Goal: Task Accomplishment & Management: Use online tool/utility

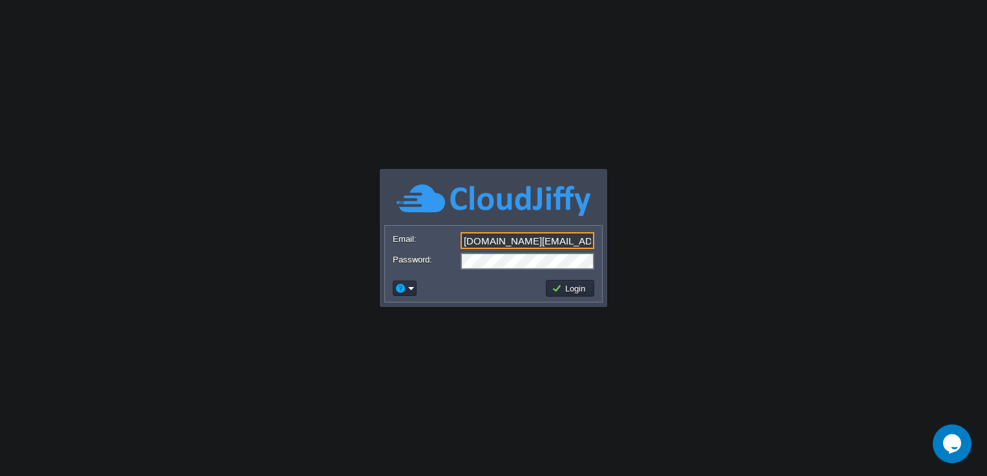
drag, startPoint x: 565, startPoint y: 243, endPoint x: 440, endPoint y: 243, distance: 125.3
click at [440, 243] on div "Email: cakiweb.com@gmail.com" at bounding box center [493, 241] width 201 height 18
click at [451, 267] on div at bounding box center [493, 261] width 201 height 17
click at [680, 216] on body "Application Platform v.8.10.2 Required Field Email: feroz.jindal@gmail.comm Pas…" at bounding box center [493, 238] width 987 height 476
click at [569, 291] on button "Login" at bounding box center [569, 289] width 37 height 12
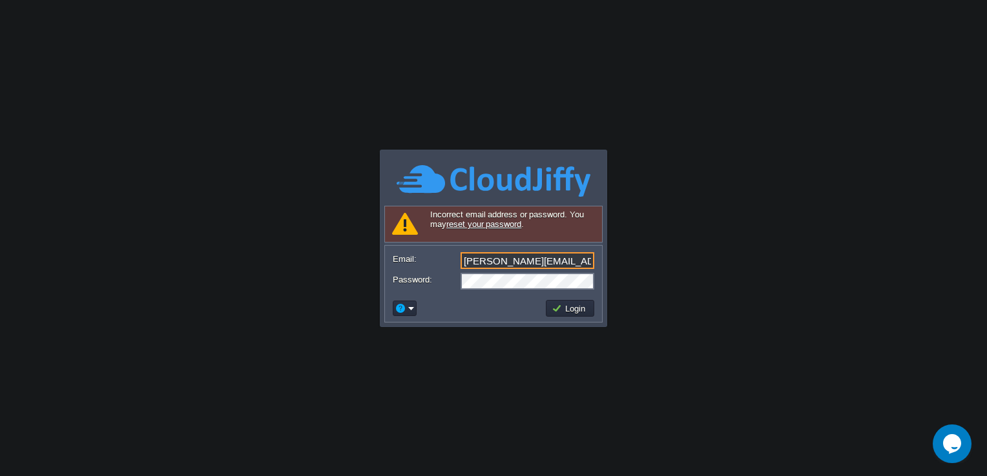
click at [582, 263] on input "feroz.jindal@gmail.comm" at bounding box center [527, 260] width 134 height 17
type input "feroz.jindal@gmail.com"
click at [569, 312] on button "Login" at bounding box center [569, 309] width 37 height 12
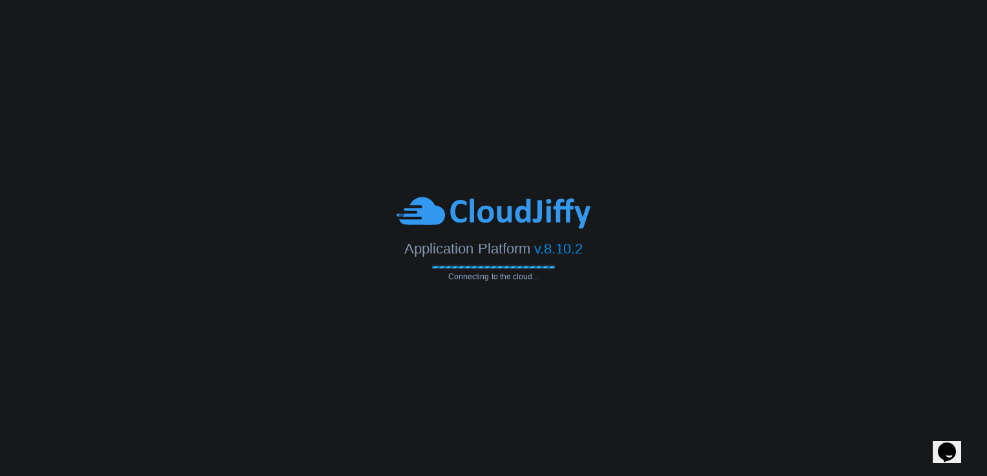
click at [555, 236] on div "Application Platform v.8.10.2" at bounding box center [493, 244] width 987 height 26
